Goal: Task Accomplishment & Management: Manage account settings

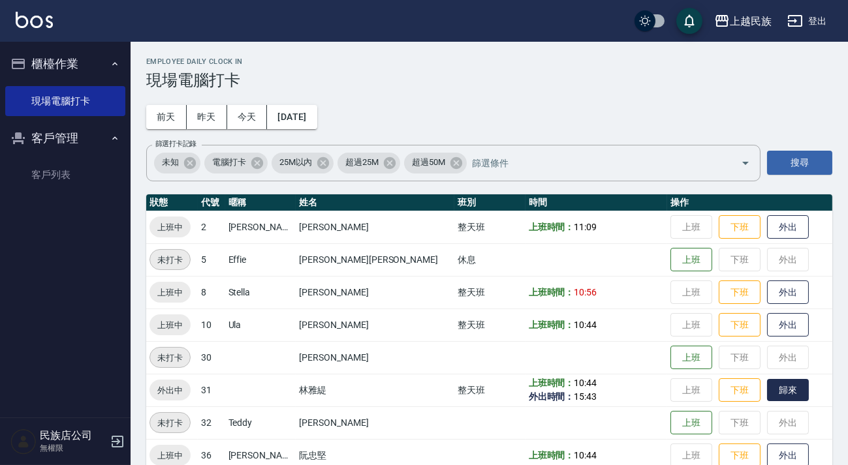
click at [767, 400] on button "歸來" at bounding box center [788, 390] width 42 height 23
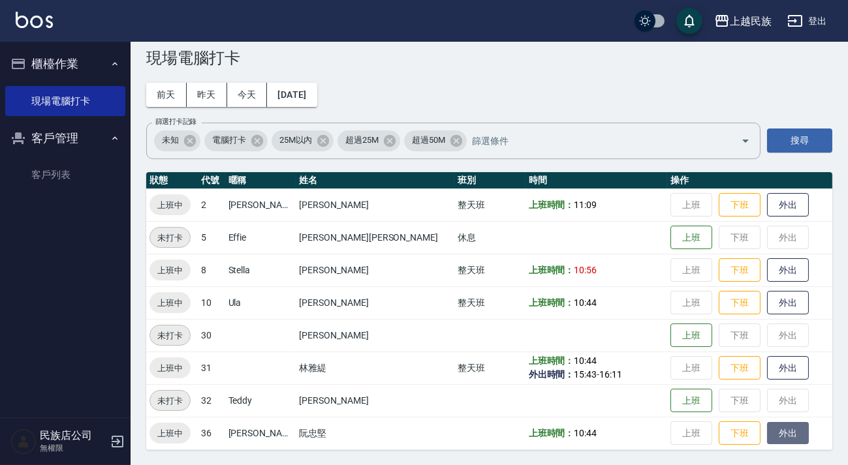
click at [767, 439] on button "外出" at bounding box center [788, 433] width 42 height 23
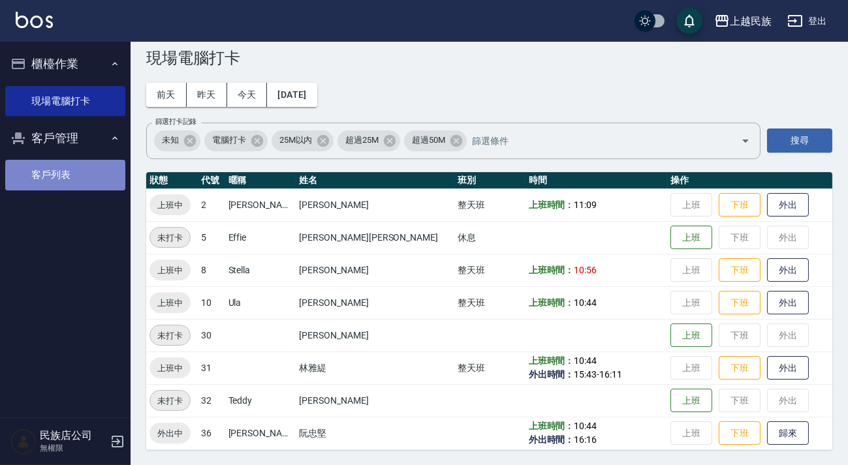
click at [88, 163] on link "客戶列表" at bounding box center [65, 175] width 120 height 30
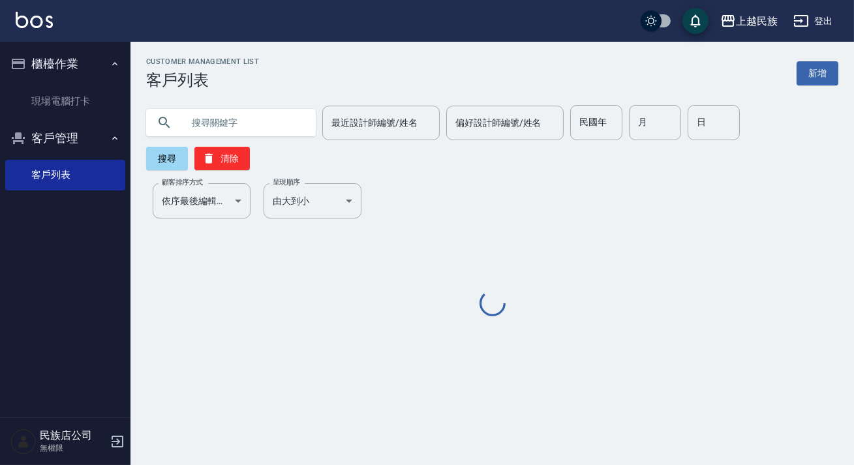
click at [242, 131] on input "text" at bounding box center [244, 122] width 123 height 35
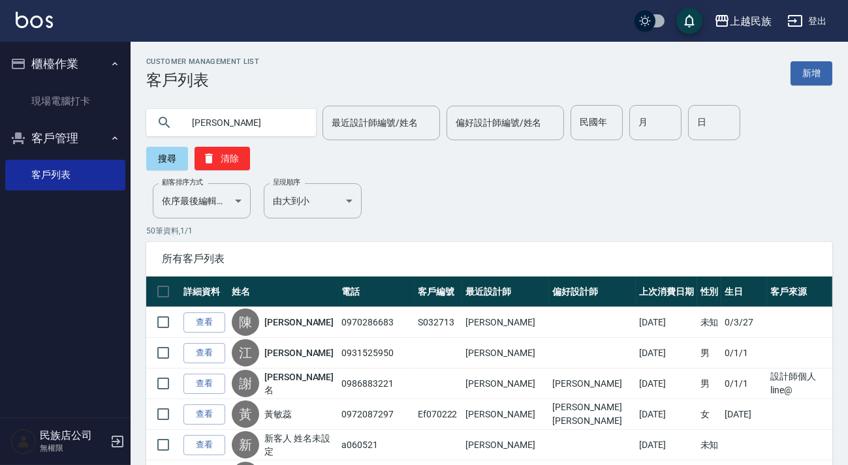
type input "陳瑋"
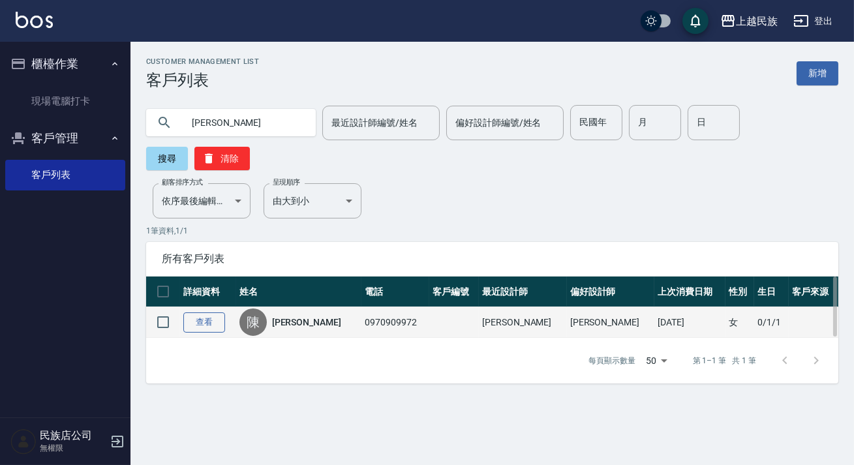
click at [222, 321] on link "查看" at bounding box center [204, 323] width 42 height 20
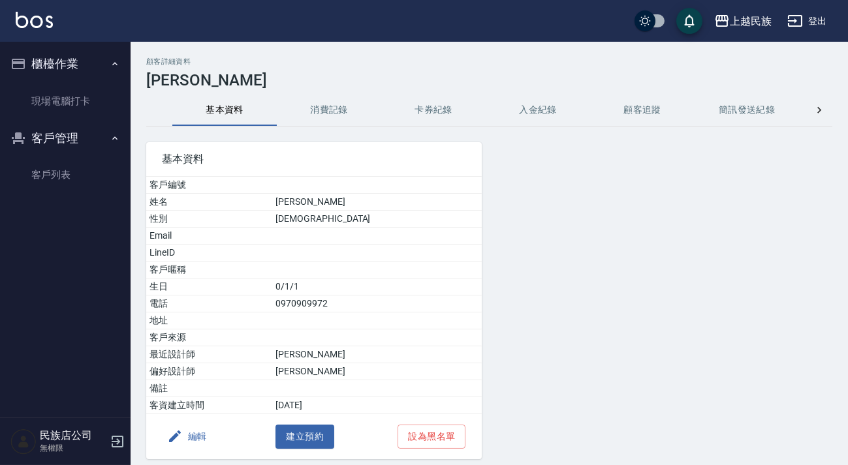
click at [329, 97] on button "消費記錄" at bounding box center [329, 110] width 104 height 31
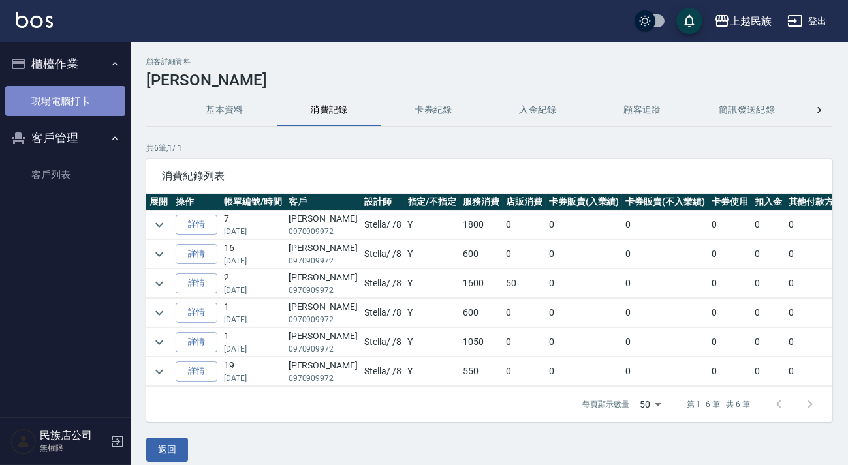
click at [105, 89] on link "現場電腦打卡" at bounding box center [65, 101] width 120 height 30
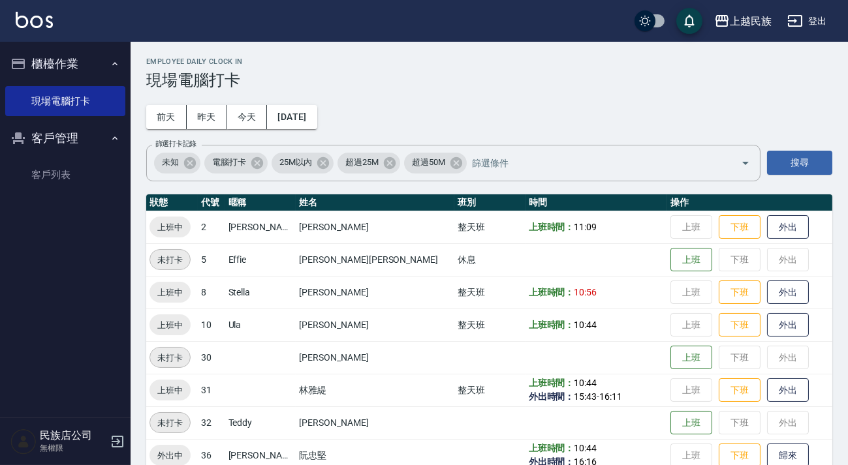
scroll to position [22, 0]
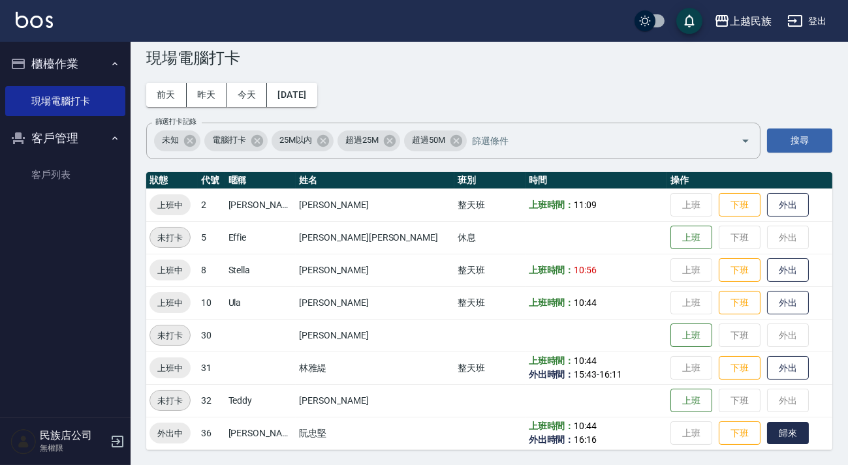
click at [767, 424] on button "歸來" at bounding box center [788, 433] width 42 height 23
click at [824, 18] on button "登出" at bounding box center [807, 21] width 50 height 24
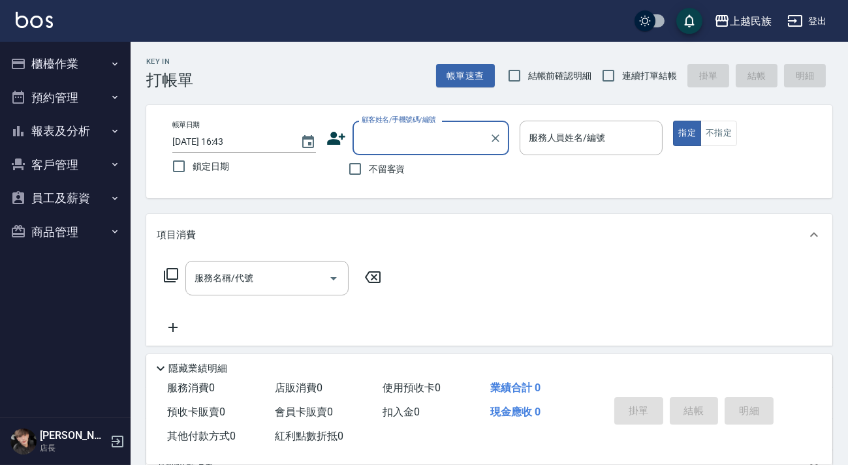
click at [413, 124] on div "顧客姓名/手機號碼/編號" at bounding box center [430, 138] width 157 height 35
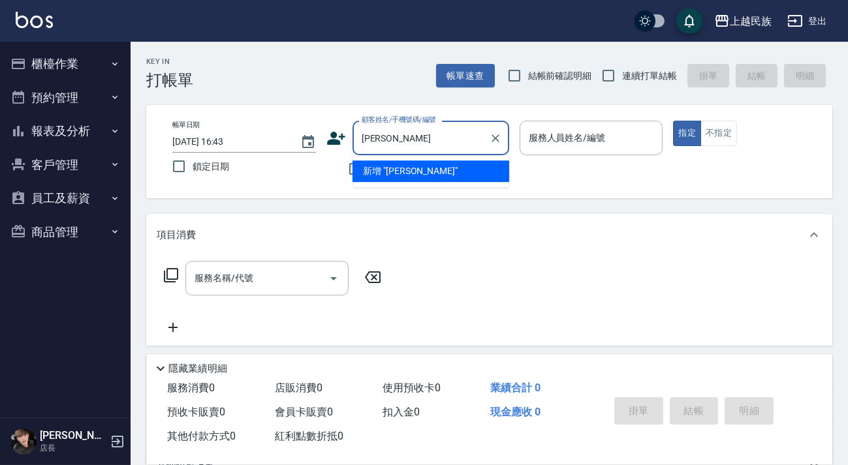
type input "林怡君"
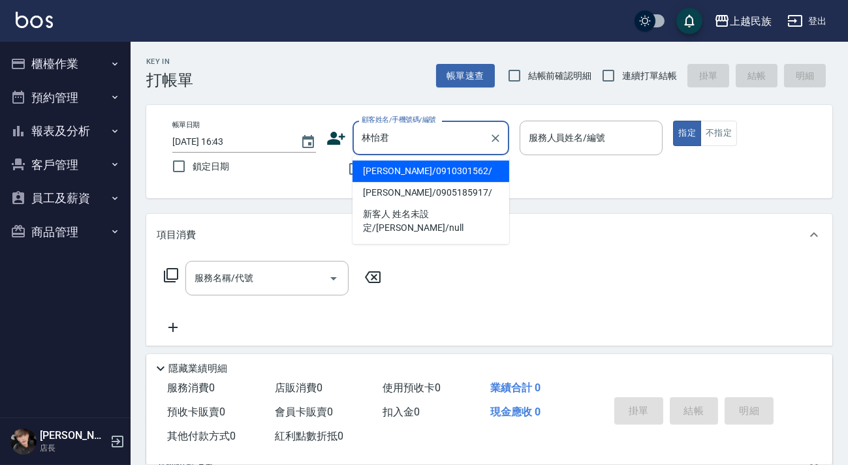
drag, startPoint x: 429, startPoint y: 133, endPoint x: 352, endPoint y: 133, distance: 77.7
click at [352, 133] on div "[PERSON_NAME] 顧客姓名/手機號碼/編號" at bounding box center [430, 138] width 157 height 35
click at [386, 136] on input "顧客姓名/手機號碼/編號" at bounding box center [420, 138] width 125 height 23
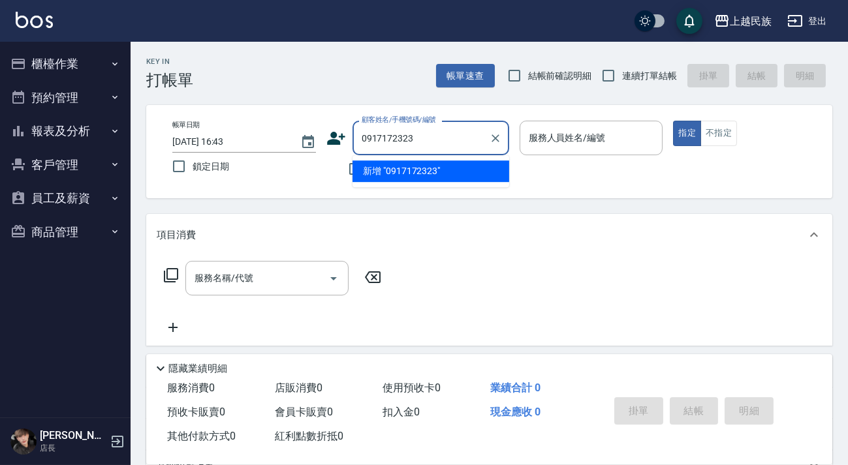
type input "0917172323"
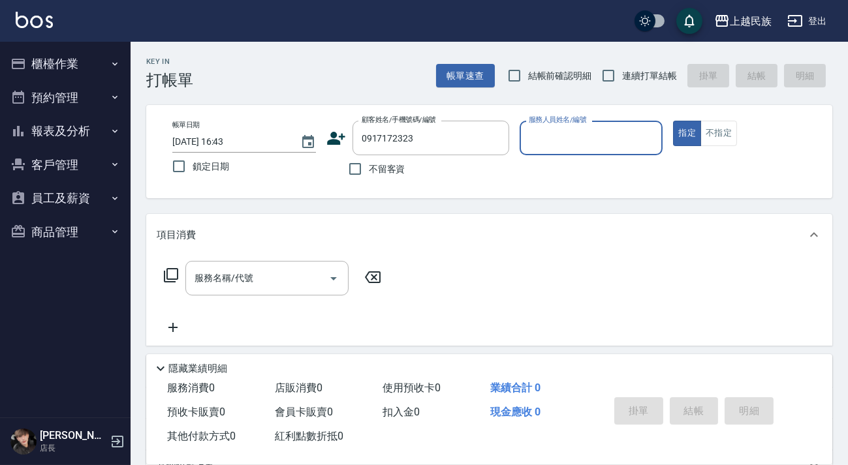
click at [344, 140] on icon at bounding box center [336, 139] width 20 height 20
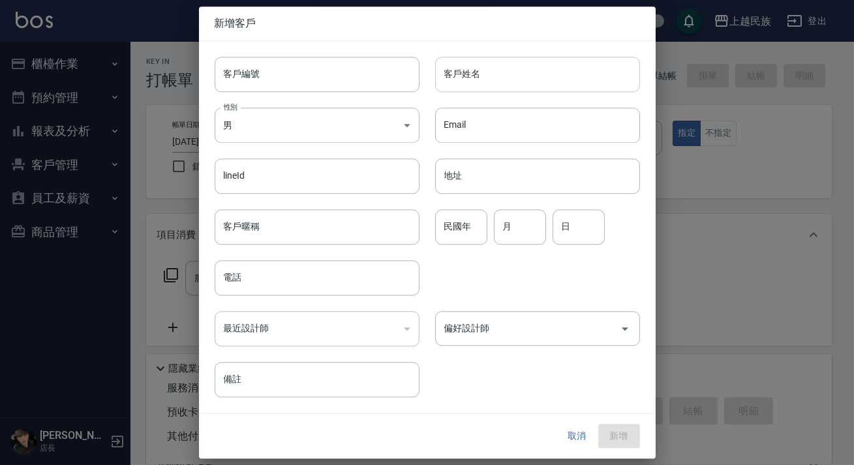
type input "0917172323"
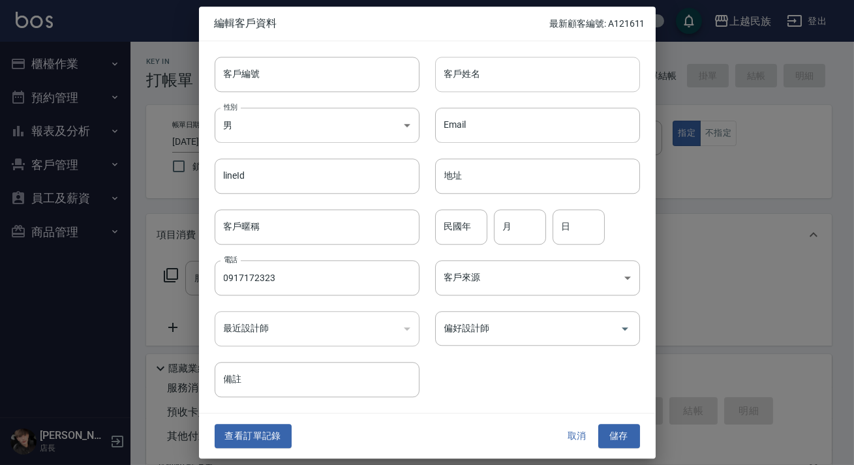
click at [574, 71] on input "客戶姓名" at bounding box center [537, 74] width 205 height 35
paste input "林怡君"
type input "林怡君"
click at [246, 139] on body "上越民族 登出 櫃檯作業 打帳單 帳單列表 現金收支登錄 材料自購登錄 每日結帳 排班表 現場電腦打卡 預約管理 預約管理 單日預約紀錄 單週預約紀錄 報表及…" at bounding box center [427, 318] width 854 height 636
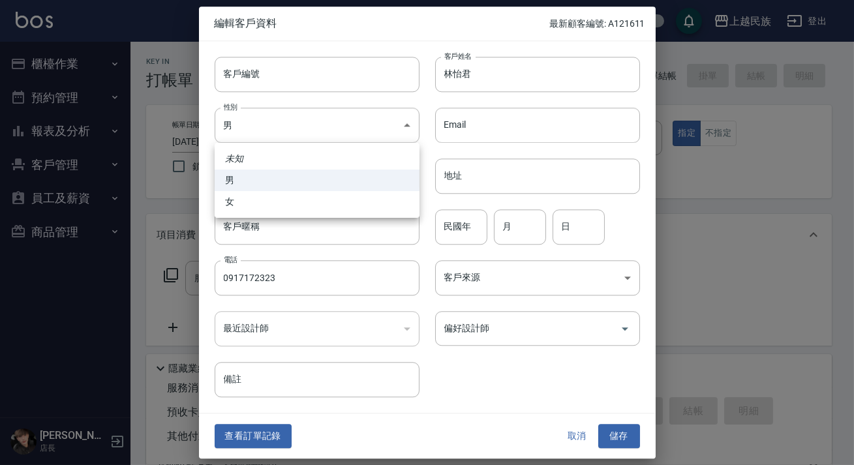
click at [268, 191] on li "女" at bounding box center [317, 202] width 205 height 22
type input "[DEMOGRAPHIC_DATA]"
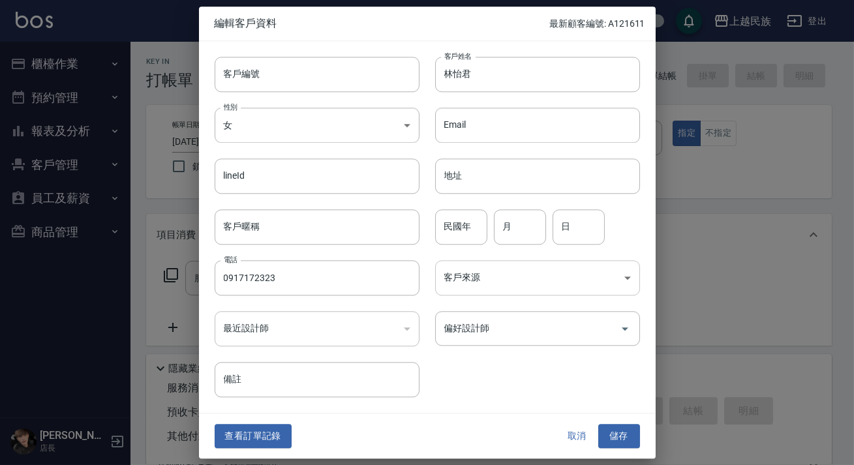
click at [463, 293] on body "上越民族 登出 櫃檯作業 打帳單 帳單列表 現金收支登錄 材料自購登錄 每日結帳 排班表 現場電腦打卡 預約管理 預約管理 單日預約紀錄 單週預約紀錄 報表及…" at bounding box center [427, 318] width 854 height 636
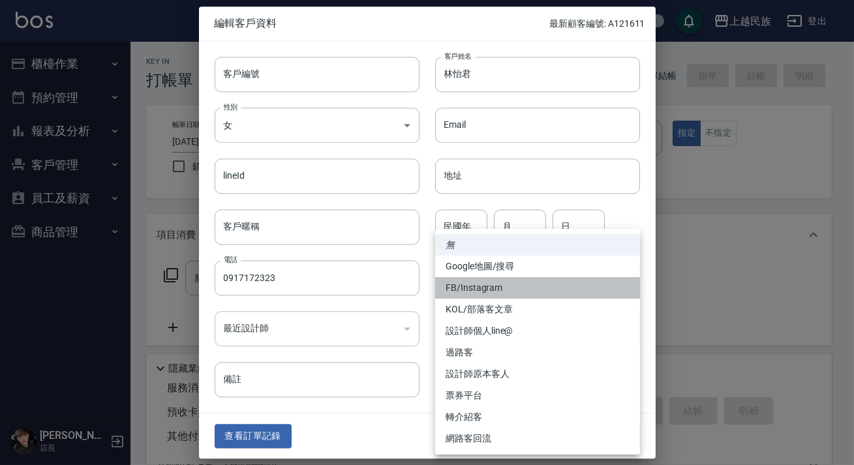
click at [479, 287] on li "FB/Instagram" at bounding box center [537, 288] width 205 height 22
type input "FB/Instagram"
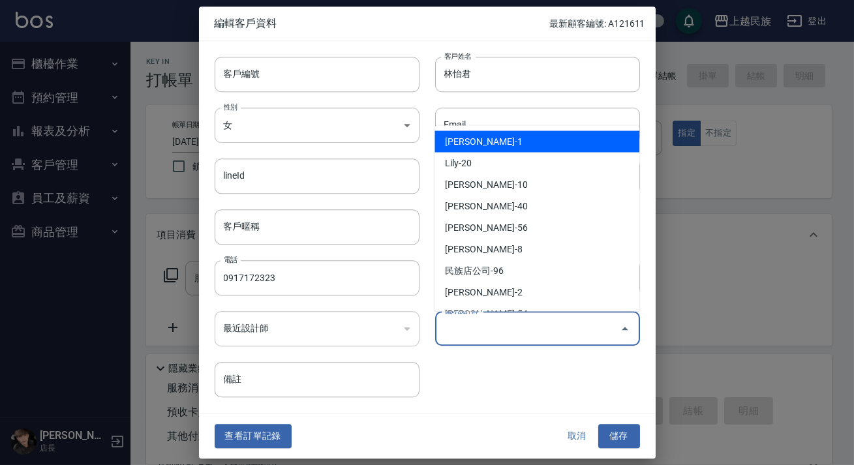
click at [488, 322] on input "偏好設計師" at bounding box center [528, 328] width 174 height 23
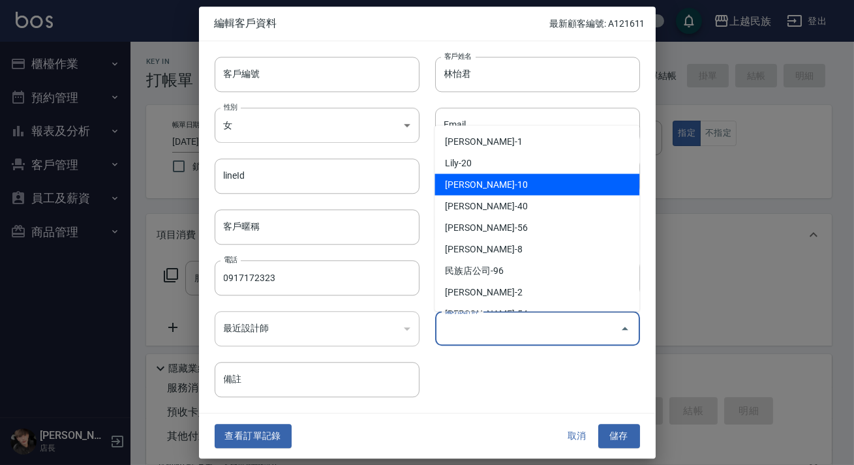
click at [493, 189] on li "[PERSON_NAME]-10" at bounding box center [537, 185] width 205 height 22
type input "[PERSON_NAME]"
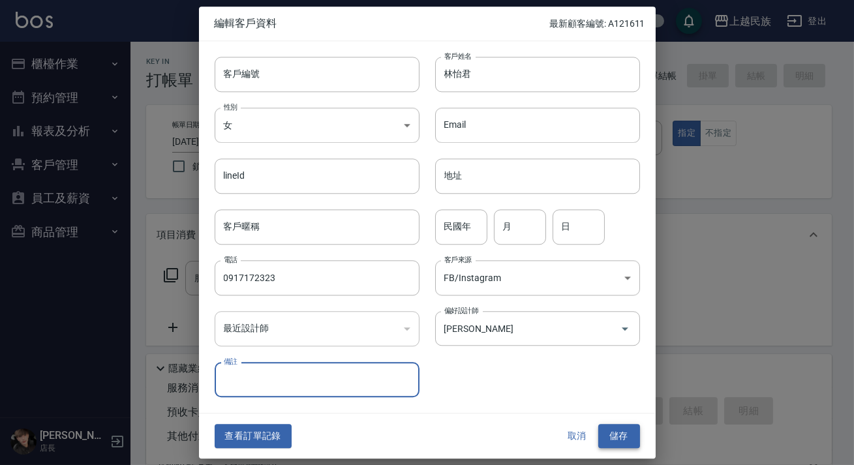
click at [622, 443] on button "儲存" at bounding box center [620, 437] width 42 height 24
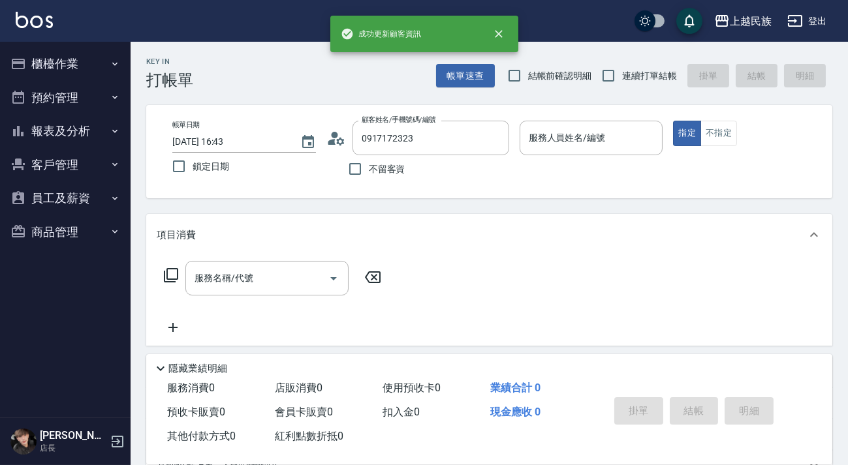
click at [835, 13] on div "上越民族 登出" at bounding box center [424, 21] width 848 height 42
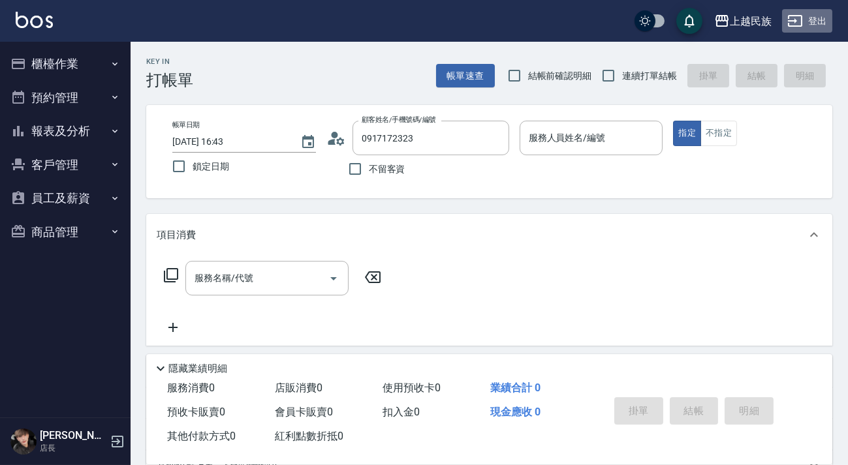
click at [822, 22] on button "登出" at bounding box center [807, 21] width 50 height 24
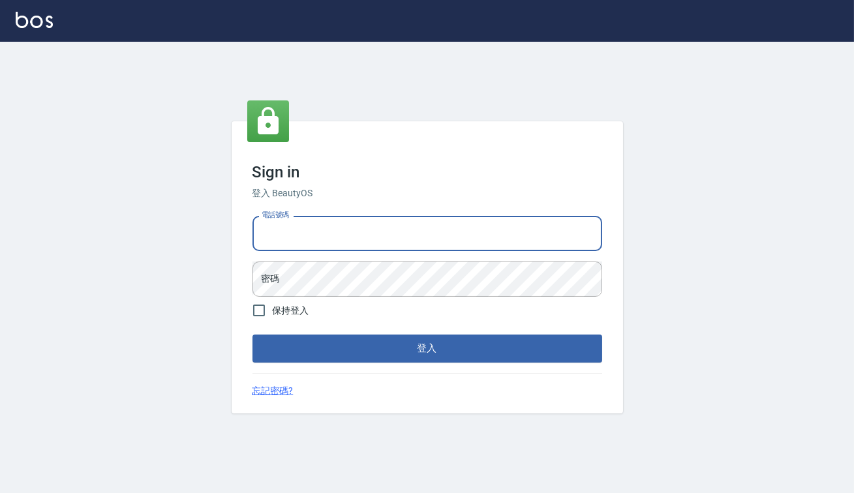
type input "82850382"
drag, startPoint x: 384, startPoint y: 236, endPoint x: 140, endPoint y: 238, distance: 244.8
click at [140, 238] on div "Sign in 登入 BeautyOS 電話號碼 82850382 電話號碼 密碼 密碼 保持登入 登入 忘記密碼?" at bounding box center [427, 268] width 854 height 452
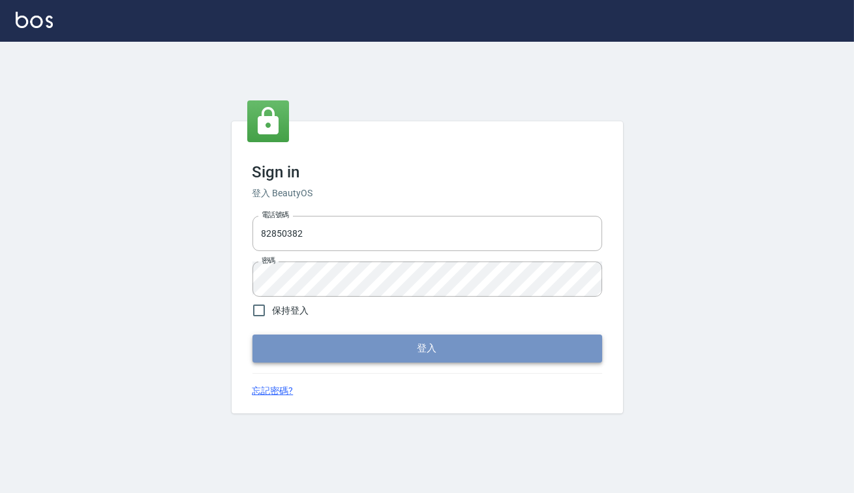
click at [368, 350] on button "登入" at bounding box center [428, 348] width 350 height 27
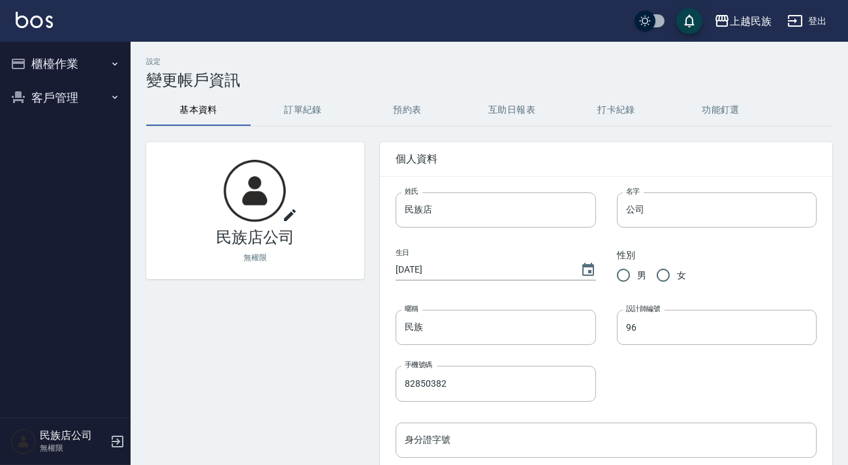
click at [69, 78] on button "櫃檯作業" at bounding box center [65, 64] width 120 height 34
click at [69, 84] on ul "現場電腦打卡" at bounding box center [65, 101] width 120 height 40
click at [78, 132] on button "客戶管理" at bounding box center [65, 138] width 120 height 34
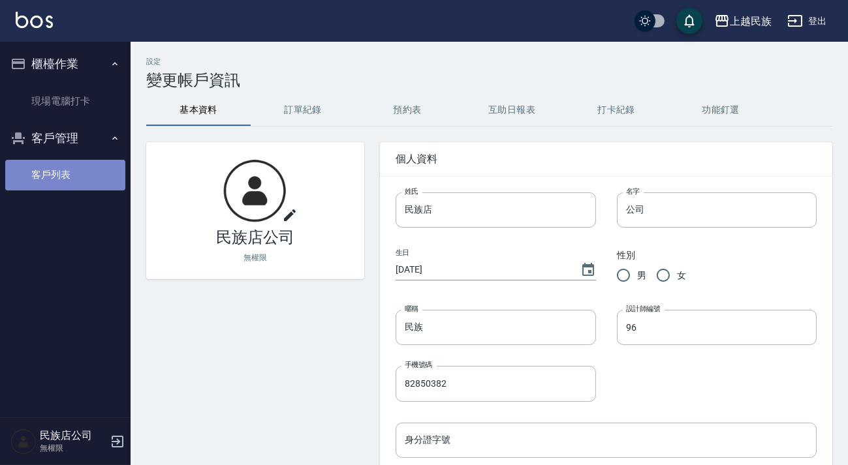
click at [82, 175] on link "客戶列表" at bounding box center [65, 175] width 120 height 30
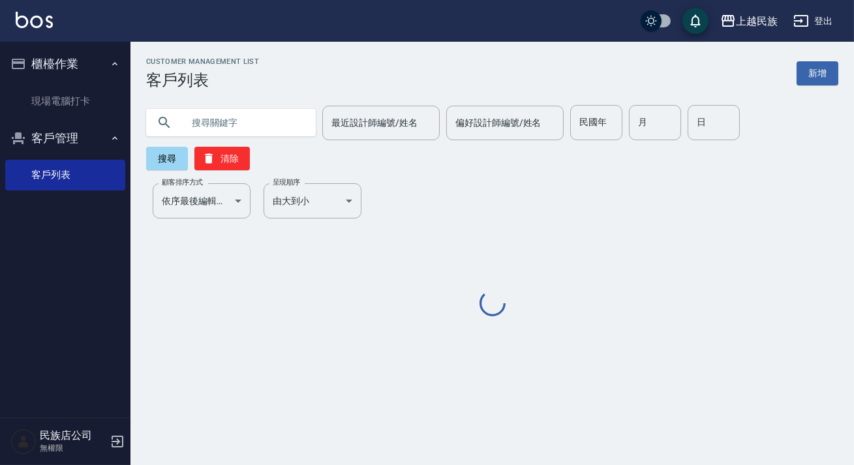
click at [269, 131] on input "text" at bounding box center [244, 122] width 123 height 35
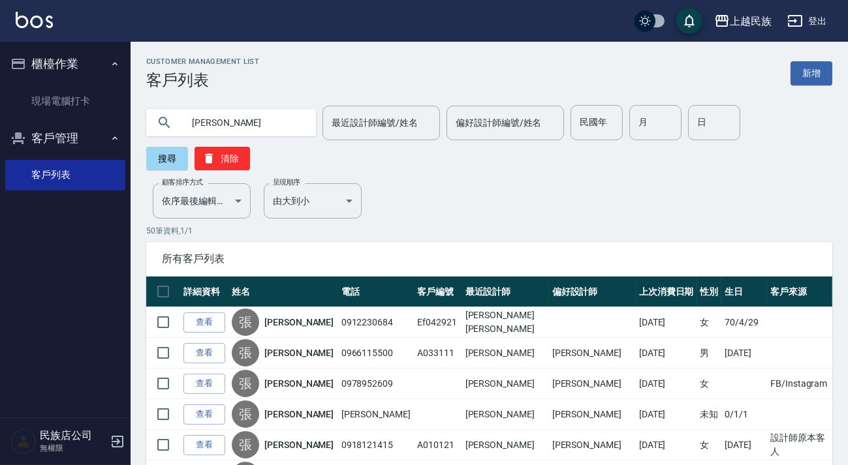
type input "張凱"
